Goal: Task Accomplishment & Management: Use online tool/utility

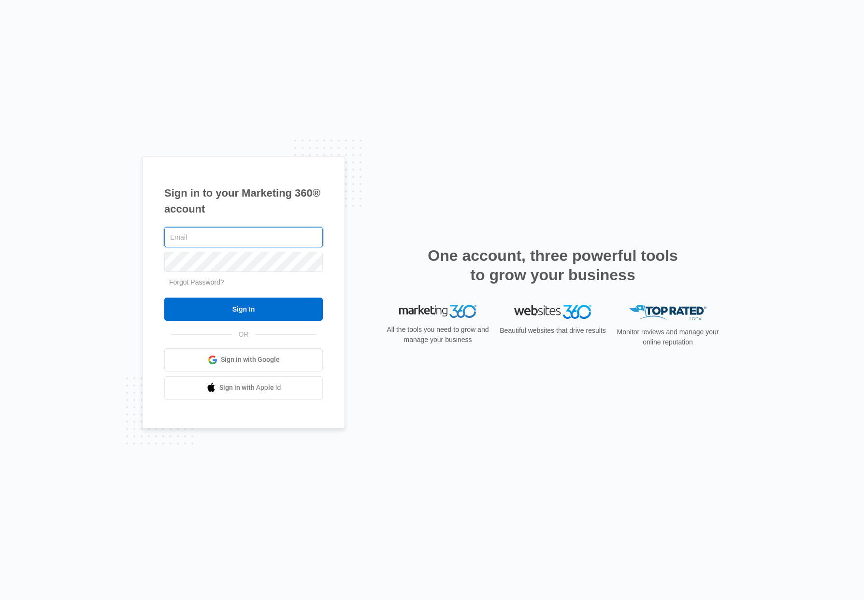
type input "[EMAIL_ADDRESS][DOMAIN_NAME]"
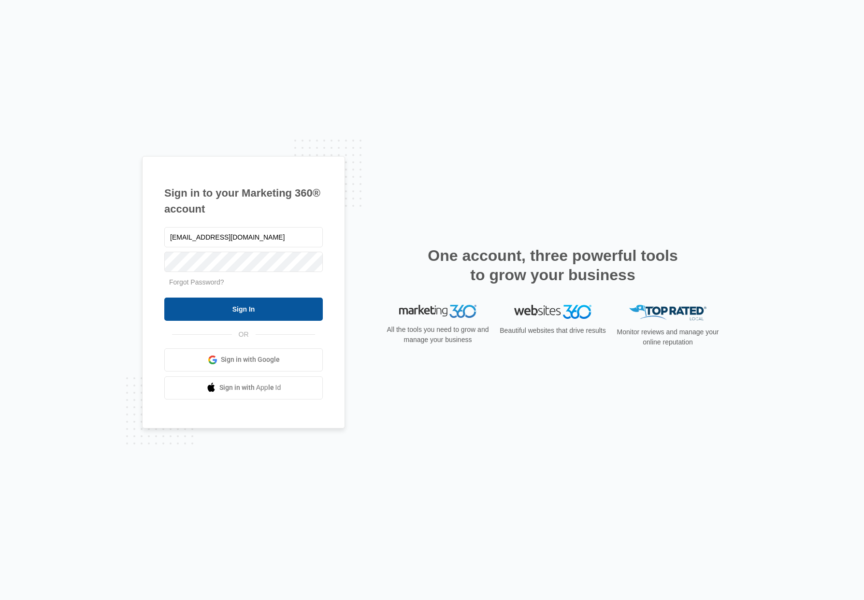
click at [273, 314] on input "Sign In" at bounding box center [243, 309] width 159 height 23
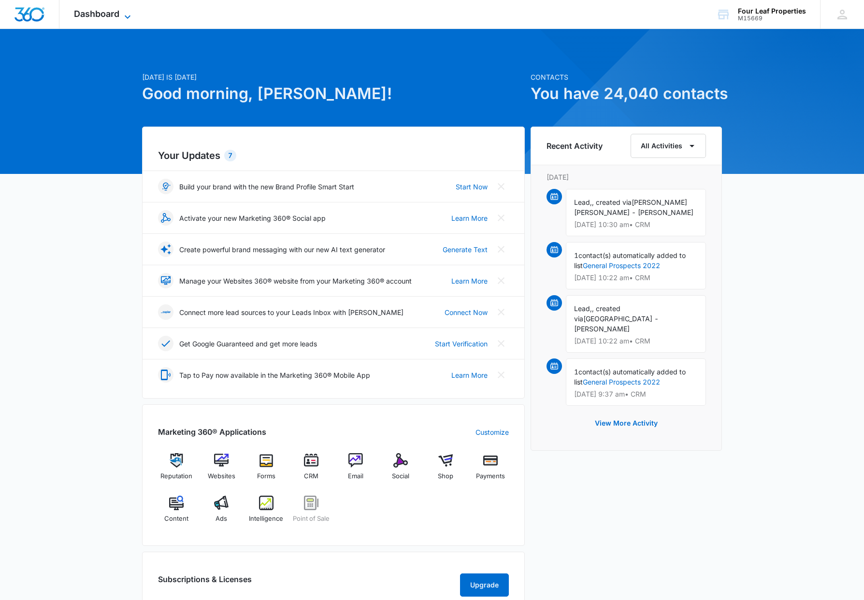
click at [129, 13] on icon at bounding box center [128, 17] width 12 height 12
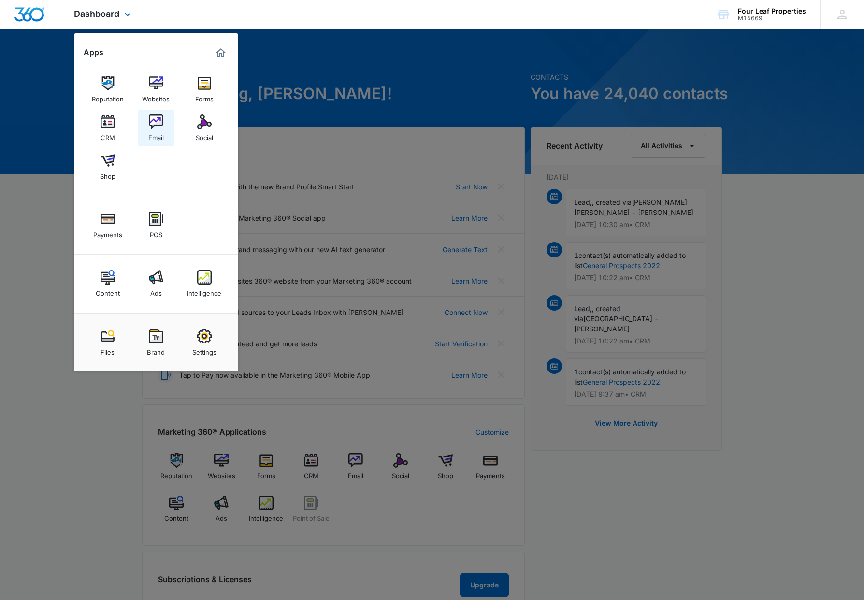
scroll to position [0, 0]
click at [163, 119] on link "Email" at bounding box center [156, 128] width 37 height 37
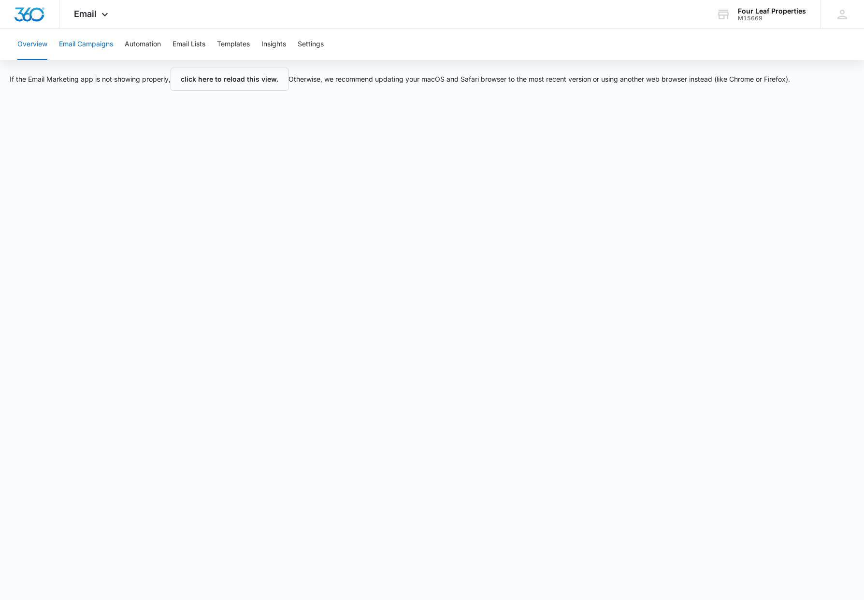
click at [87, 43] on button "Email Campaigns" at bounding box center [86, 44] width 54 height 31
